Goal: Information Seeking & Learning: Understand process/instructions

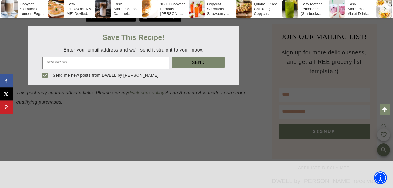
scroll to position [462, 0]
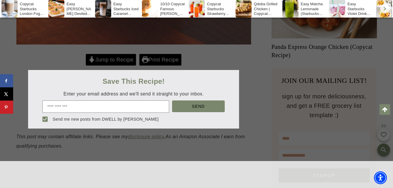
click at [249, 64] on div at bounding box center [196, 94] width 393 height 188
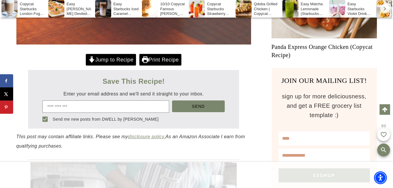
click at [126, 54] on div "Jump to Recipe Print Recipe" at bounding box center [133, 60] width 234 height 13
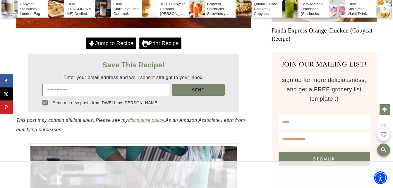
click at [120, 40] on link "Jump to Recipe" at bounding box center [111, 43] width 50 height 12
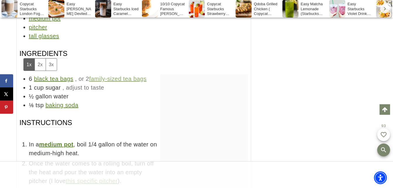
scroll to position [3674, 0]
